Goal: Task Accomplishment & Management: Complete application form

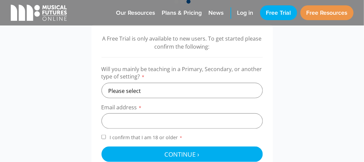
scroll to position [221, 0]
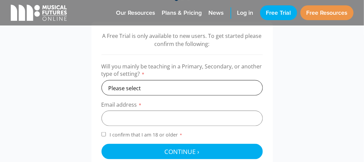
click at [135, 84] on select "Please select Primary Secondary Other" at bounding box center [181, 87] width 161 height 15
select select "primary"
click at [101, 80] on select "Please select Primary Secondary Other" at bounding box center [181, 87] width 161 height 15
click at [116, 116] on input "email" at bounding box center [181, 118] width 161 height 15
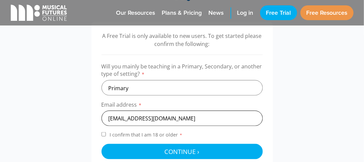
type input "lisashu1232016@gmail.com"
click at [101, 133] on div "A Free Trial is only available to new users. To get started please confirm the …" at bounding box center [181, 96] width 181 height 148
click at [102, 134] on input "I confirm that I am 18 or older *" at bounding box center [103, 134] width 4 height 4
checkbox input "true"
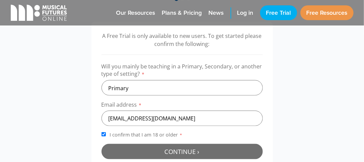
click at [176, 149] on span "Continue ›" at bounding box center [182, 151] width 35 height 8
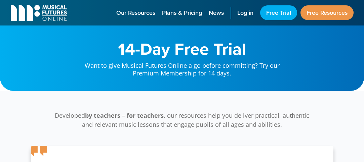
scroll to position [216, 0]
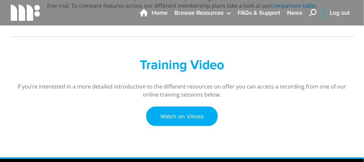
scroll to position [219, 0]
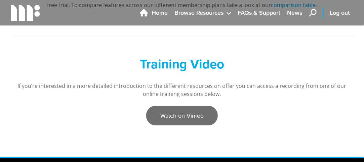
click at [193, 116] on link "Watch on Vimeo" at bounding box center [182, 115] width 72 height 19
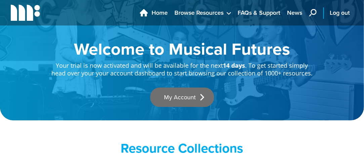
click at [188, 96] on link "My Account" at bounding box center [182, 97] width 64 height 19
